Goal: Find specific page/section: Find specific page/section

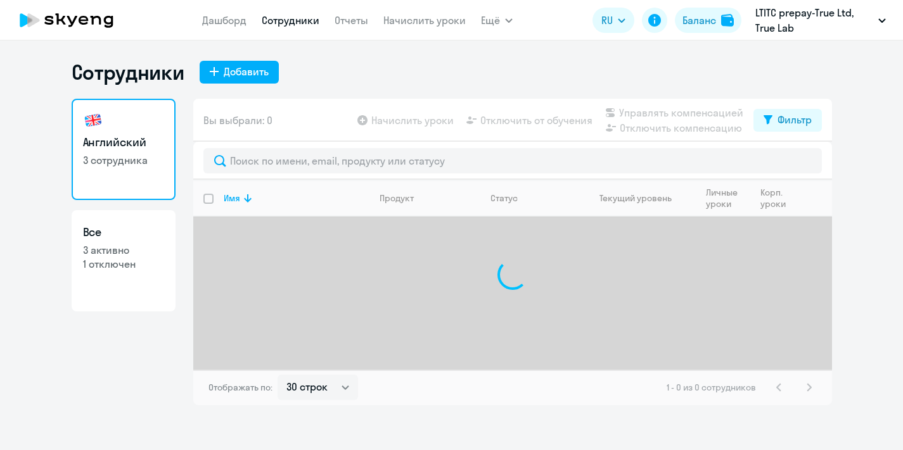
select select "30"
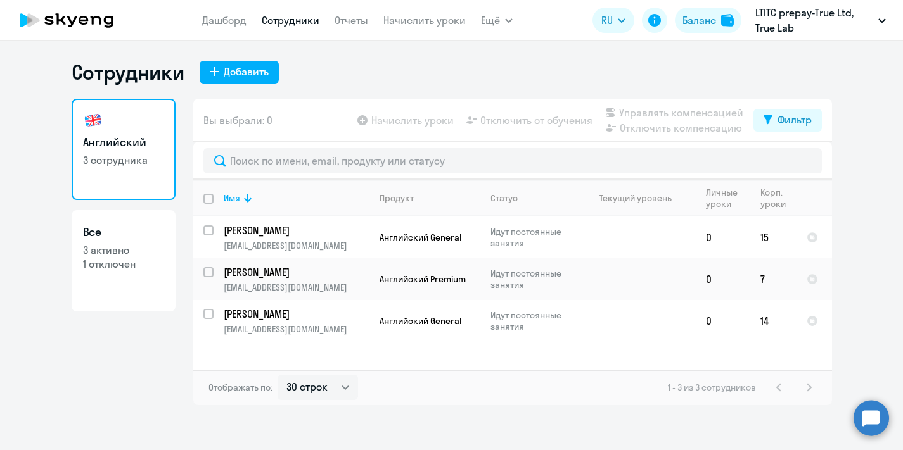
click at [119, 256] on p "3 активно" at bounding box center [123, 250] width 81 height 14
select select "30"
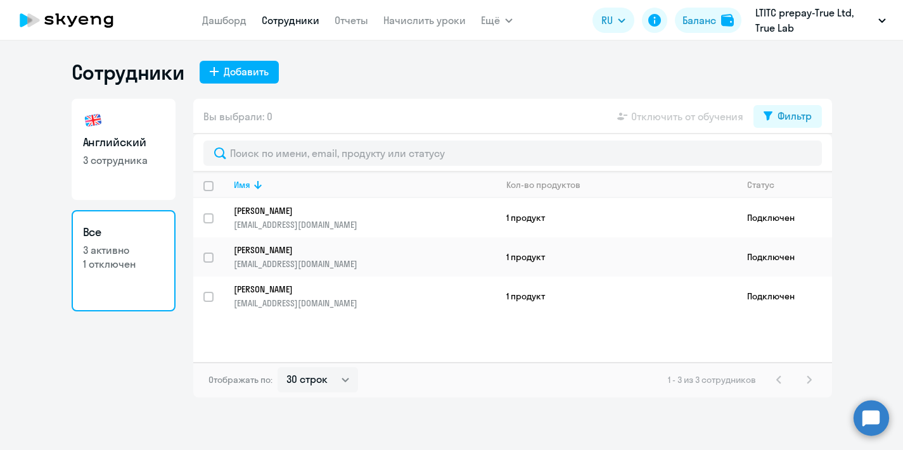
click at [114, 168] on link "Английский 3 сотрудника" at bounding box center [124, 149] width 104 height 101
select select "30"
